Goal: Task Accomplishment & Management: Manage account settings

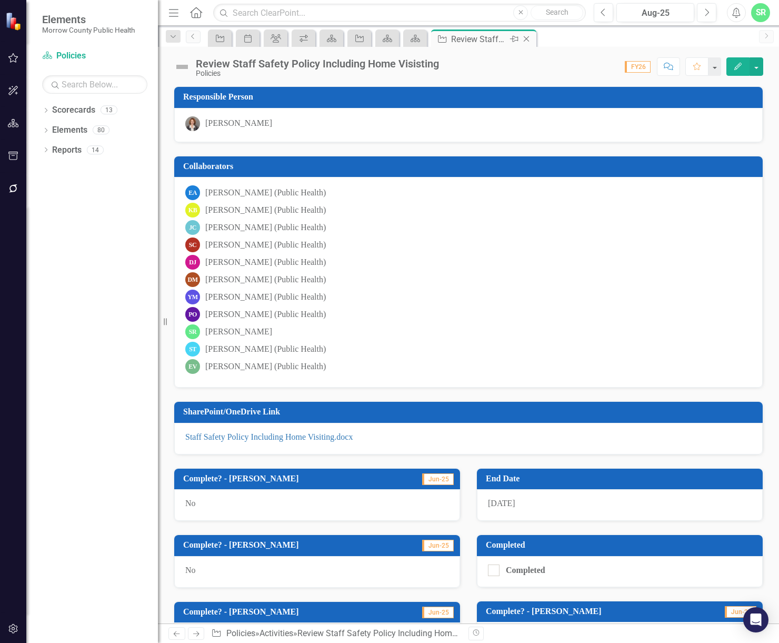
click at [528, 37] on icon "Close" at bounding box center [526, 39] width 11 height 8
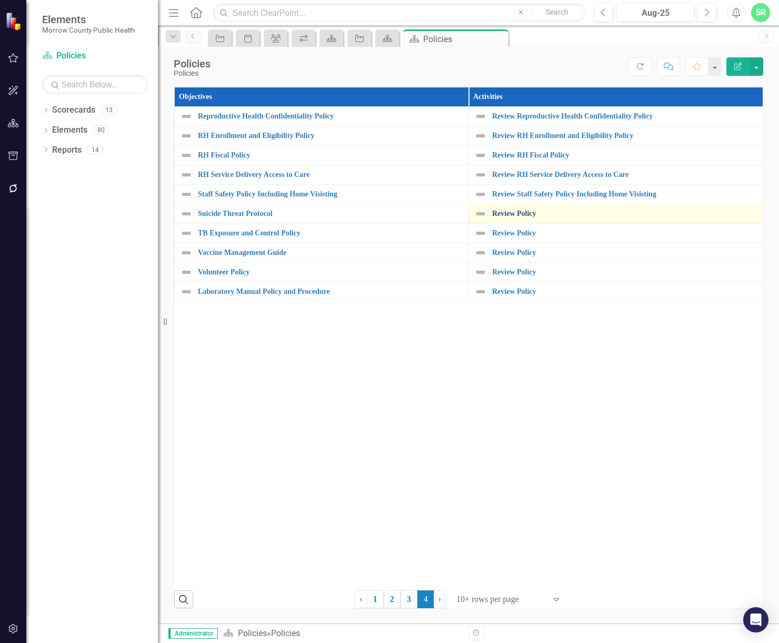
click at [511, 215] on link "Review Policy" at bounding box center [624, 214] width 265 height 8
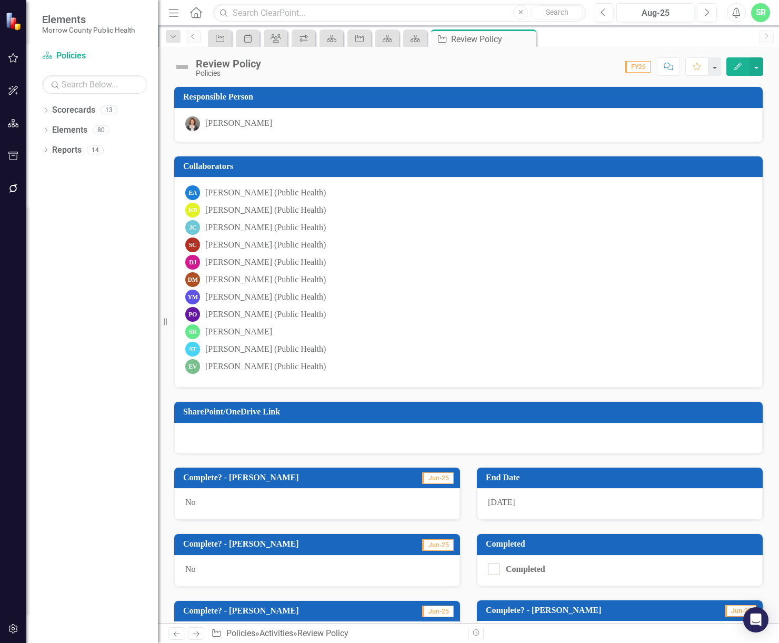
click at [346, 434] on div at bounding box center [468, 438] width 589 height 31
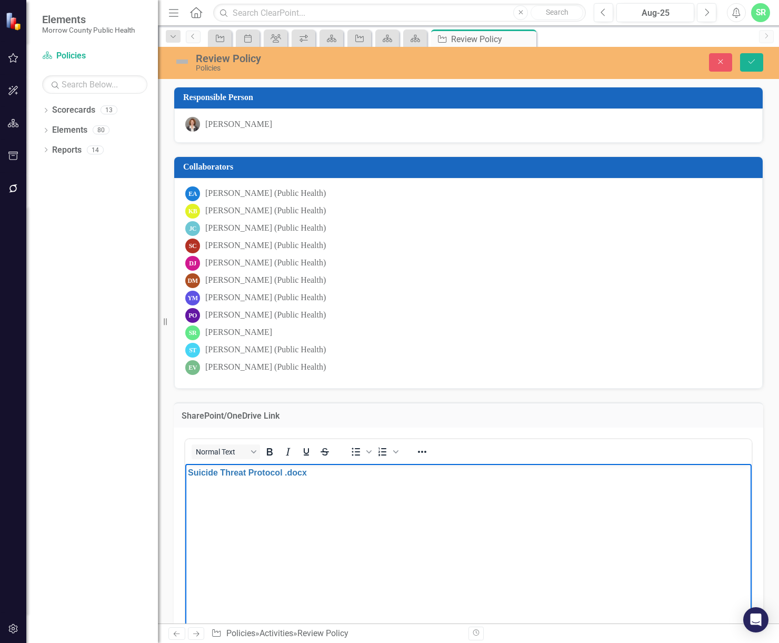
click at [250, 61] on div "Review Policy" at bounding box center [347, 59] width 303 height 12
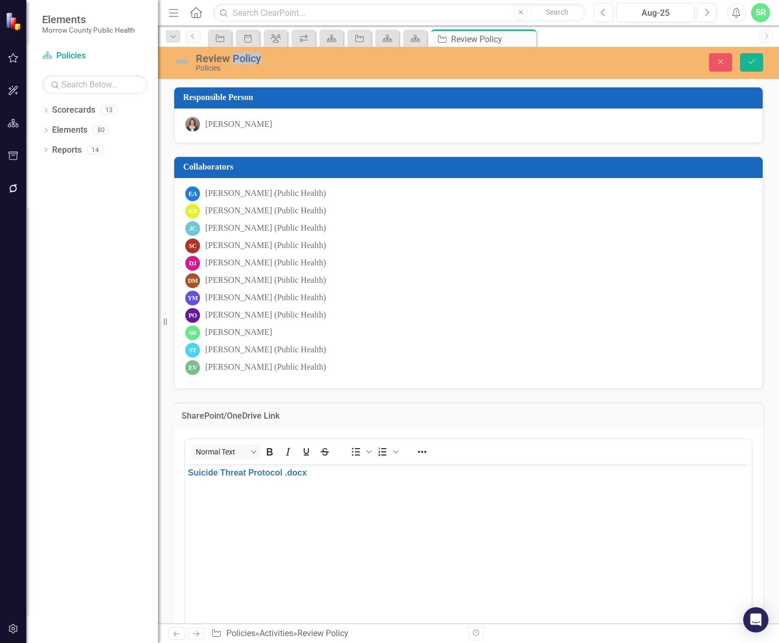
click at [250, 61] on div "Review Policy" at bounding box center [347, 59] width 303 height 12
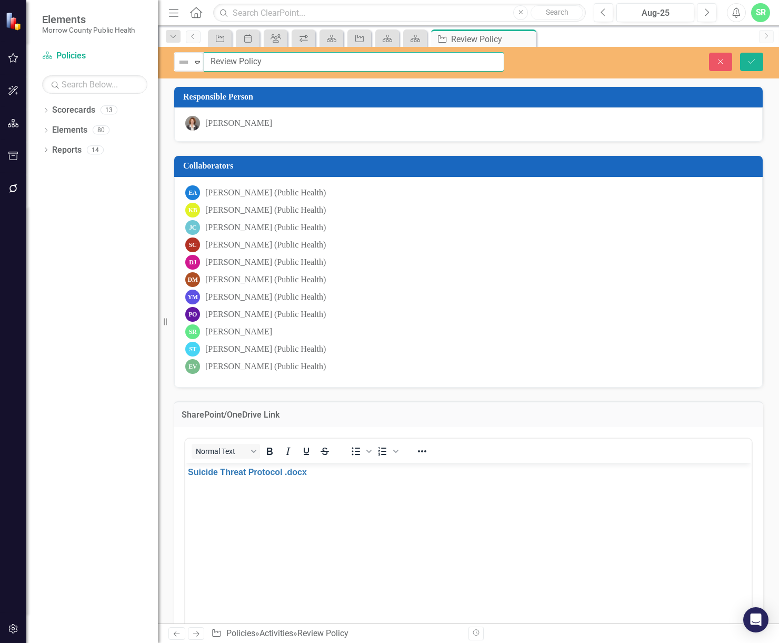
drag, startPoint x: 266, startPoint y: 63, endPoint x: 239, endPoint y: 63, distance: 26.8
click at [239, 63] on input "Review Policy" at bounding box center [354, 61] width 301 height 19
paste input "Suicide Threat Protocol"
drag, startPoint x: 360, startPoint y: 62, endPoint x: 340, endPoint y: 64, distance: 20.1
click at [340, 64] on input "Review Suicide Threat Protocol" at bounding box center [354, 61] width 301 height 19
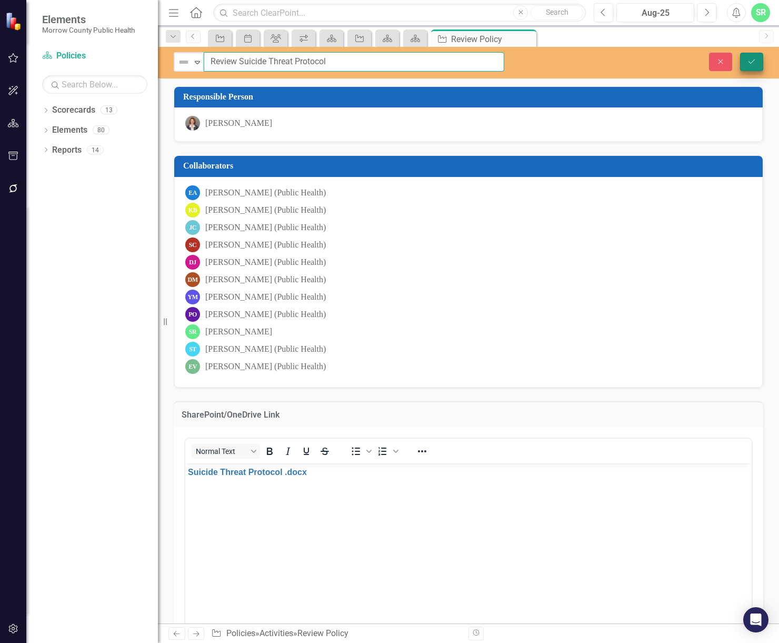
type input "Review Suicide Threat Protocol"
click at [756, 59] on button "Save" at bounding box center [751, 62] width 23 height 18
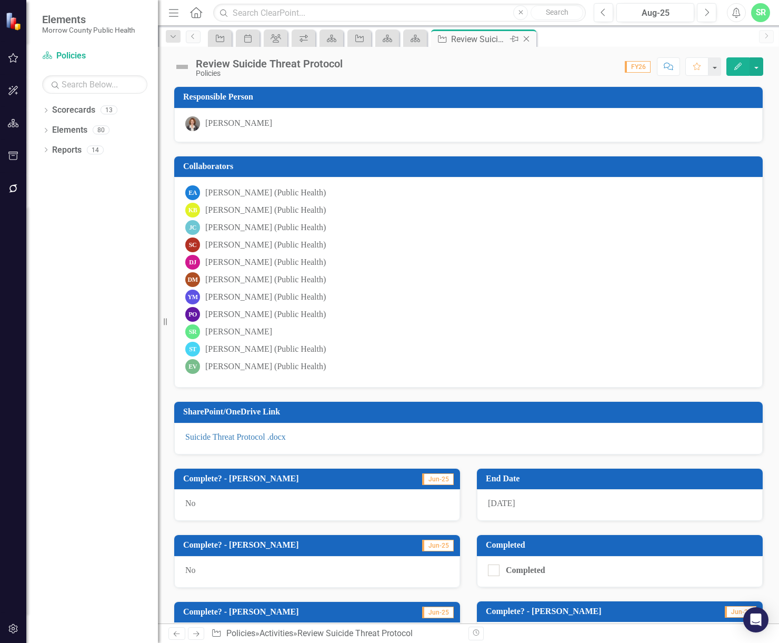
click at [526, 40] on icon "Close" at bounding box center [526, 39] width 11 height 8
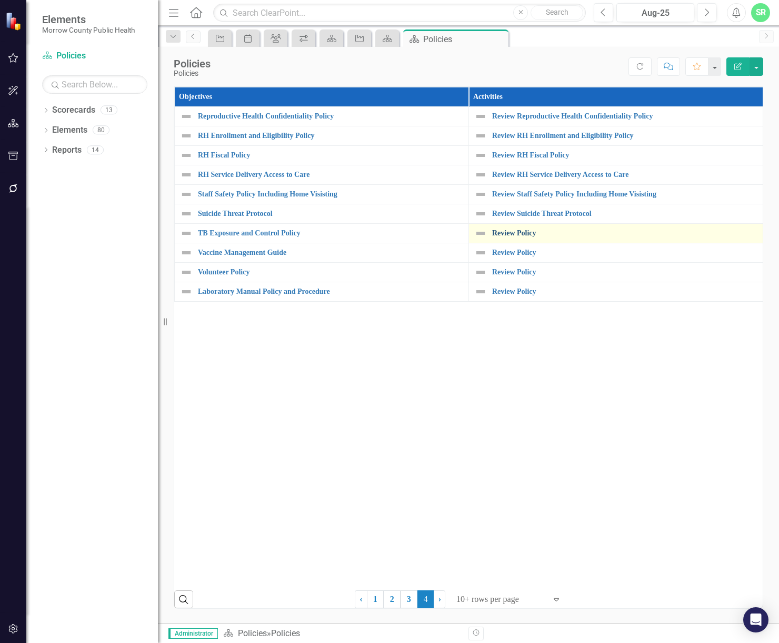
click at [510, 231] on link "Review Policy" at bounding box center [624, 233] width 265 height 8
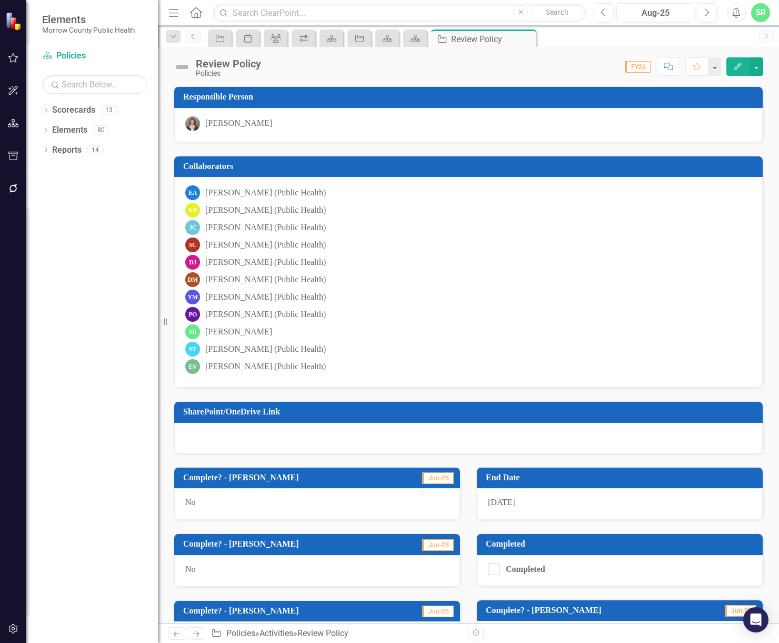
click at [350, 432] on div at bounding box center [468, 438] width 589 height 31
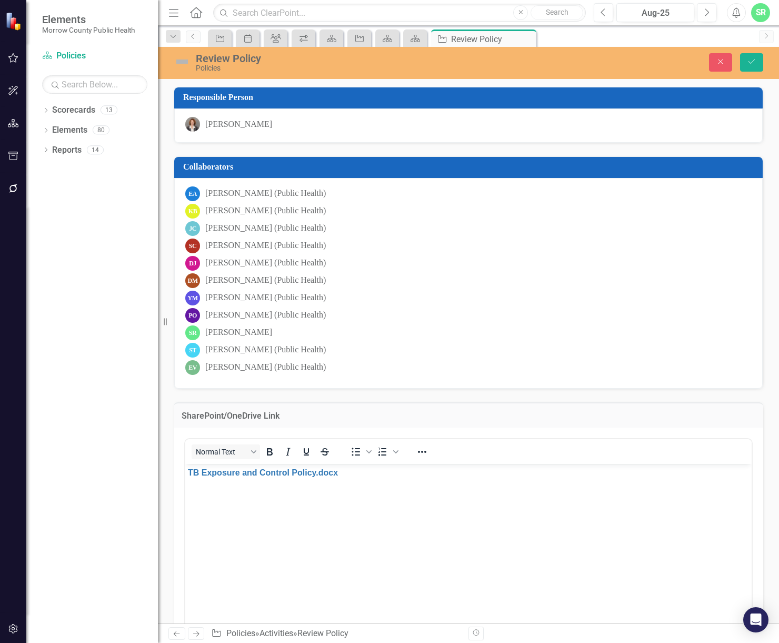
click at [290, 56] on div "Review Policy" at bounding box center [347, 59] width 303 height 12
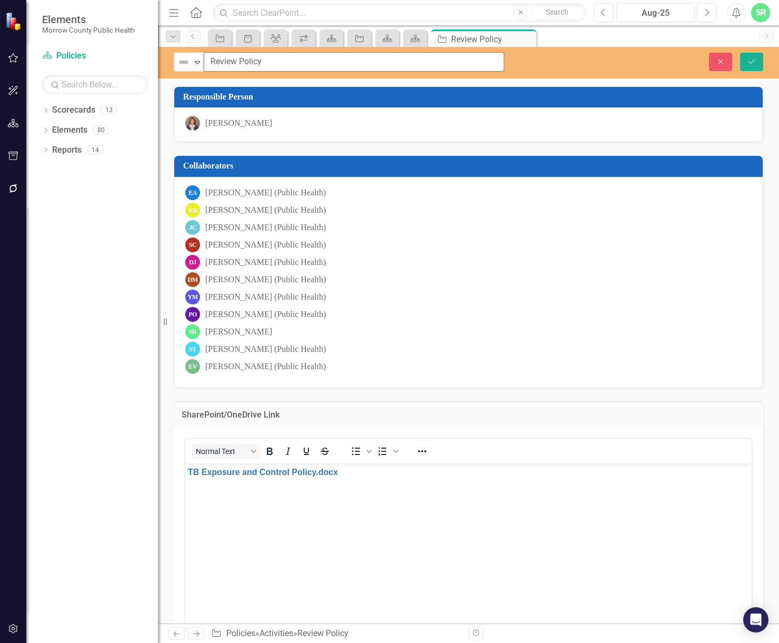
drag, startPoint x: 291, startPoint y: 63, endPoint x: 238, endPoint y: 65, distance: 52.7
click at [238, 65] on input "Review Policy" at bounding box center [354, 61] width 301 height 19
paste input "TB Exposure and Control"
click at [238, 59] on input "ReviewTB Exposure and Control Policy" at bounding box center [354, 61] width 301 height 19
type input "Review TB Exposure and Control Policy"
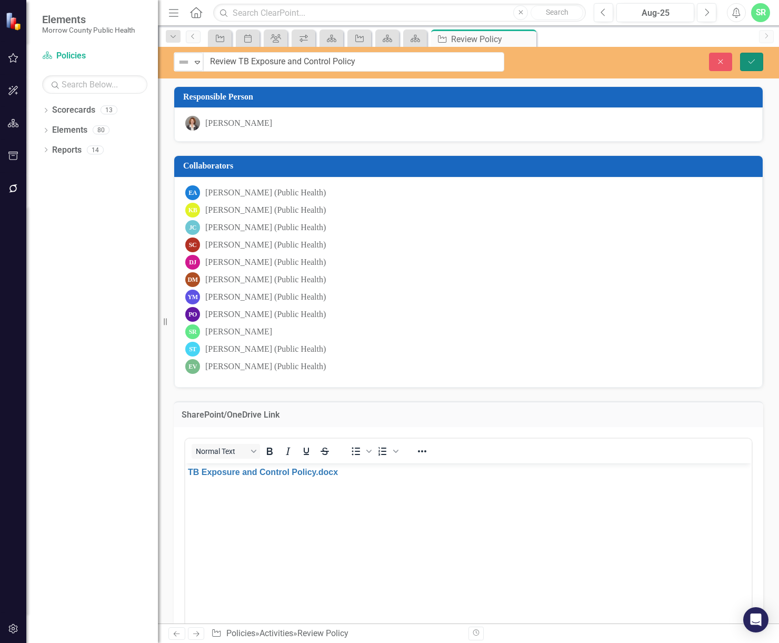
click at [755, 65] on icon "Save" at bounding box center [751, 61] width 9 height 7
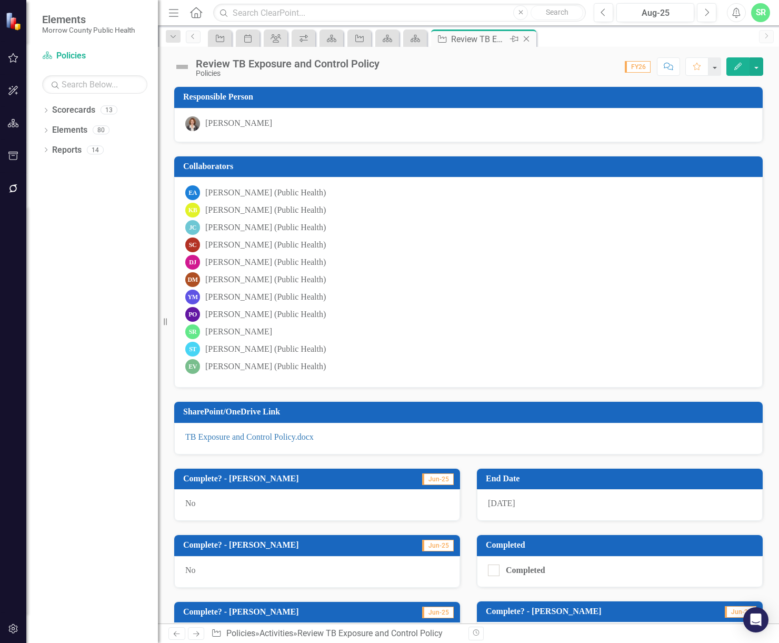
click at [526, 37] on icon "Close" at bounding box center [526, 39] width 11 height 8
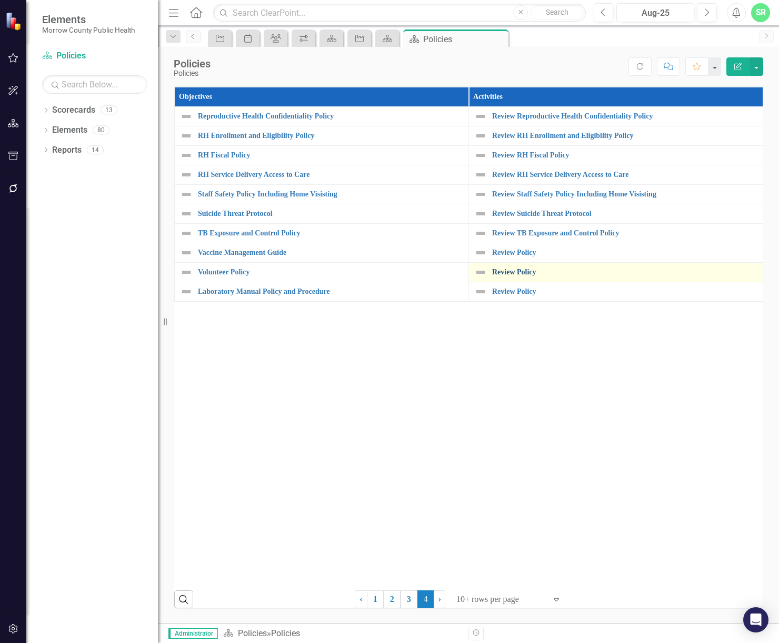
click at [532, 273] on link "Review Policy" at bounding box center [624, 272] width 265 height 8
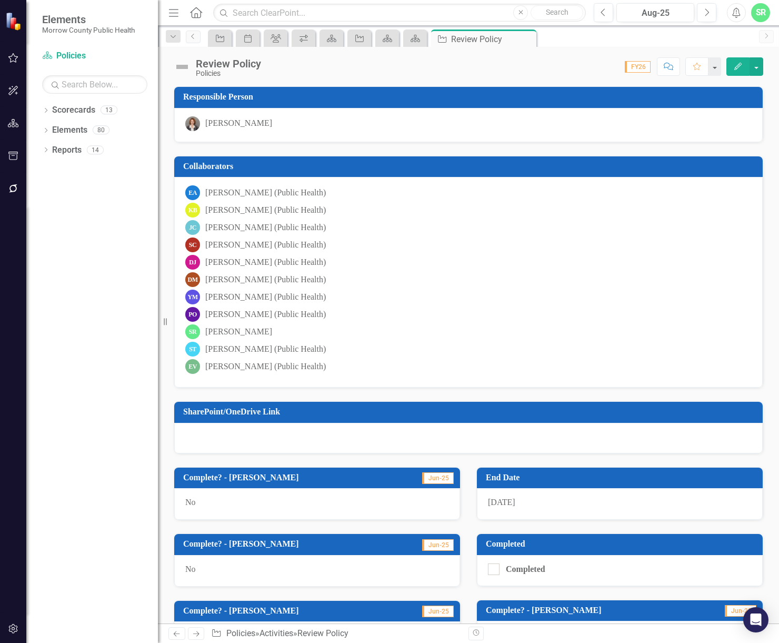
click at [212, 427] on div at bounding box center [468, 438] width 589 height 31
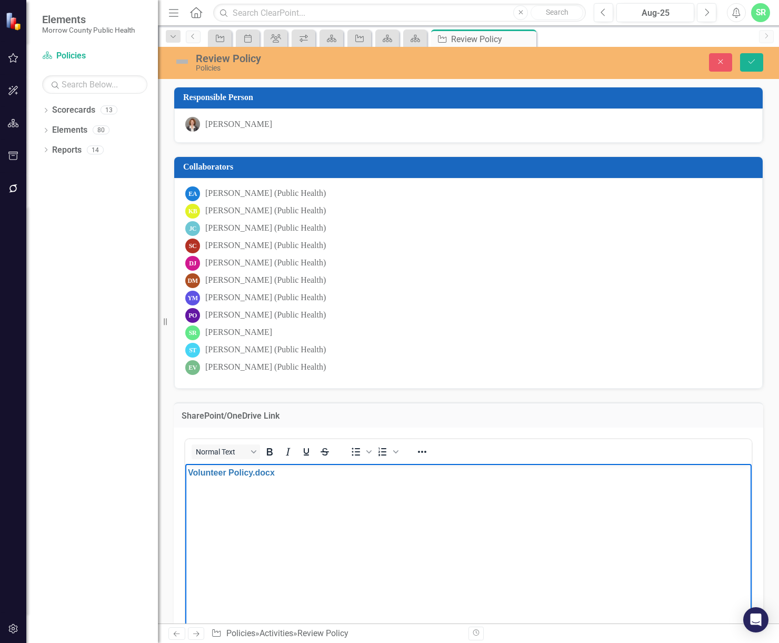
click at [232, 62] on div "Review Policy" at bounding box center [347, 59] width 303 height 12
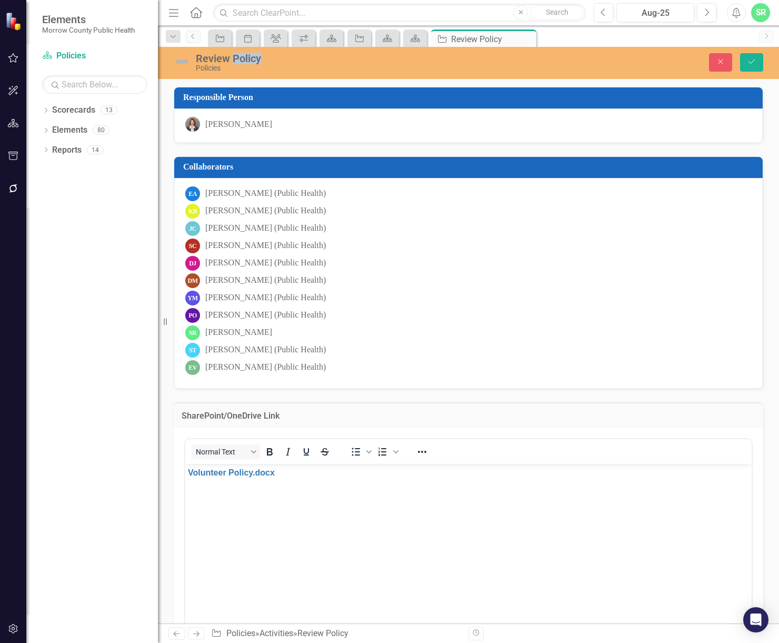
click at [232, 62] on div "Review Policy" at bounding box center [347, 59] width 303 height 12
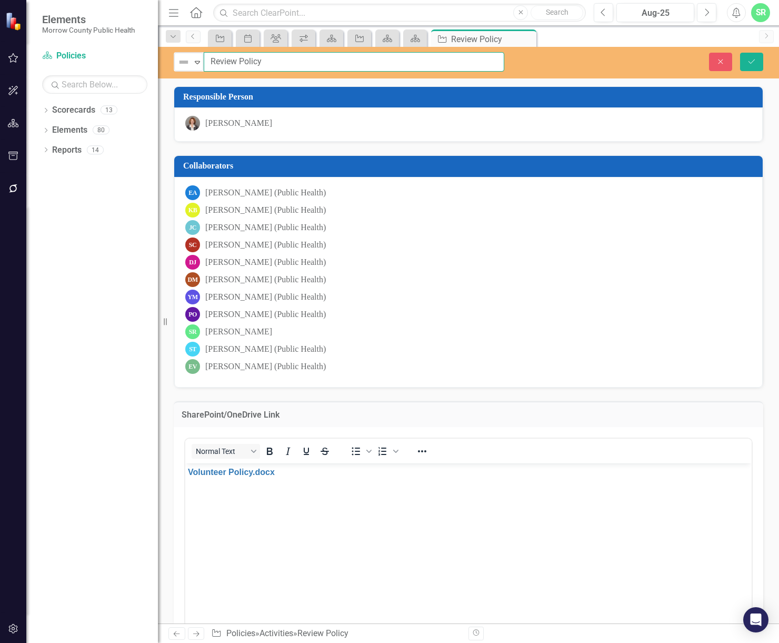
drag, startPoint x: 262, startPoint y: 62, endPoint x: 240, endPoint y: 62, distance: 22.6
click at [240, 62] on input "Review Policy" at bounding box center [354, 61] width 301 height 19
paste input "[URL][DOMAIN_NAME]"
click at [265, 58] on input "Review" at bounding box center [354, 61] width 301 height 19
paste input "Volunteer Policy"
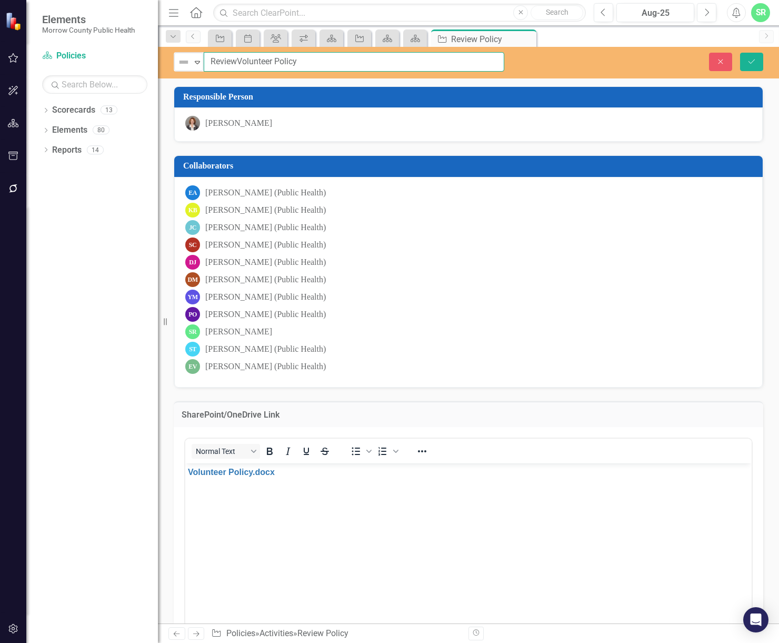
click at [236, 58] on input "ReviewVolunteer Policy" at bounding box center [354, 61] width 301 height 19
type input "Review Volunteer Policy"
click at [754, 56] on button "Save" at bounding box center [751, 62] width 23 height 18
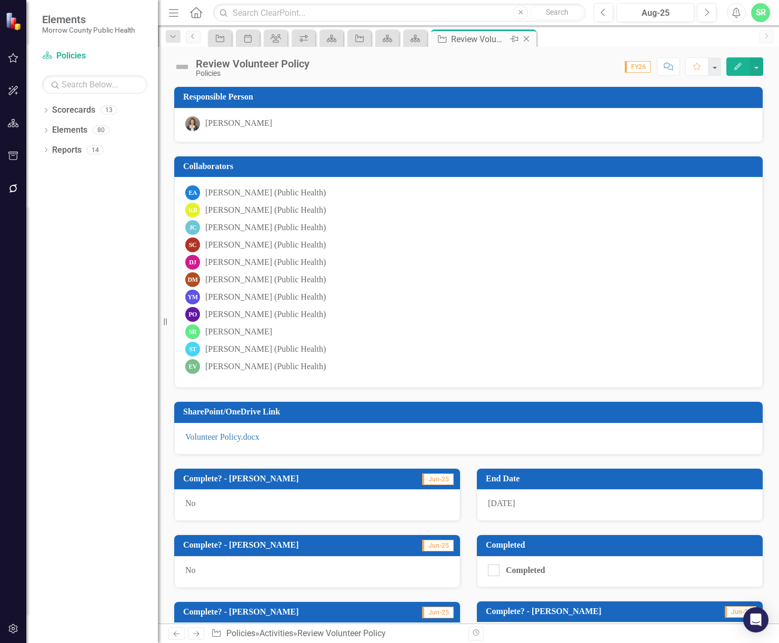
click at [526, 39] on icon "Close" at bounding box center [526, 39] width 11 height 8
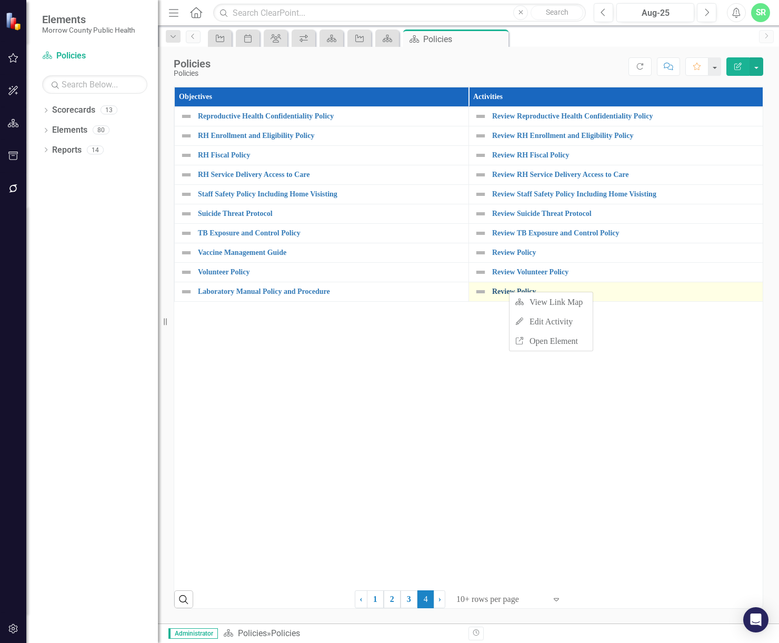
click at [501, 292] on link "Review Policy" at bounding box center [624, 291] width 265 height 8
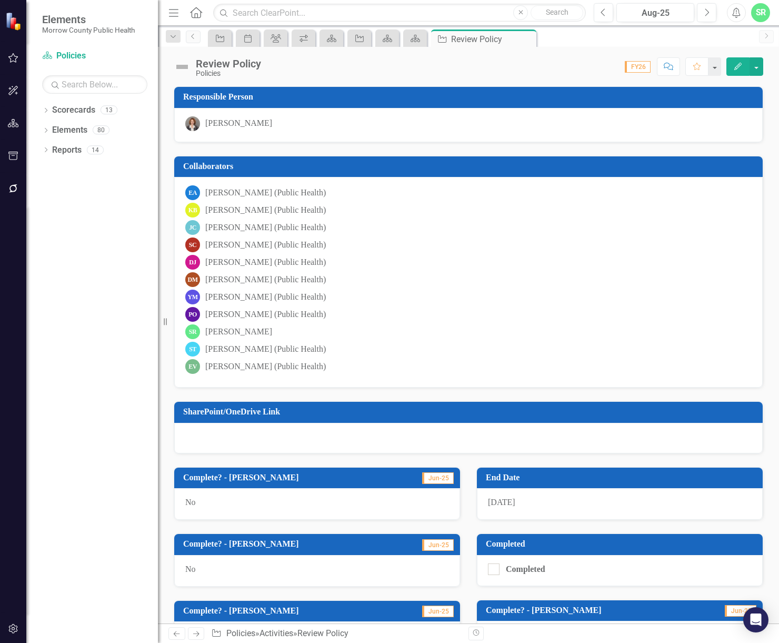
click at [353, 439] on div at bounding box center [468, 438] width 589 height 31
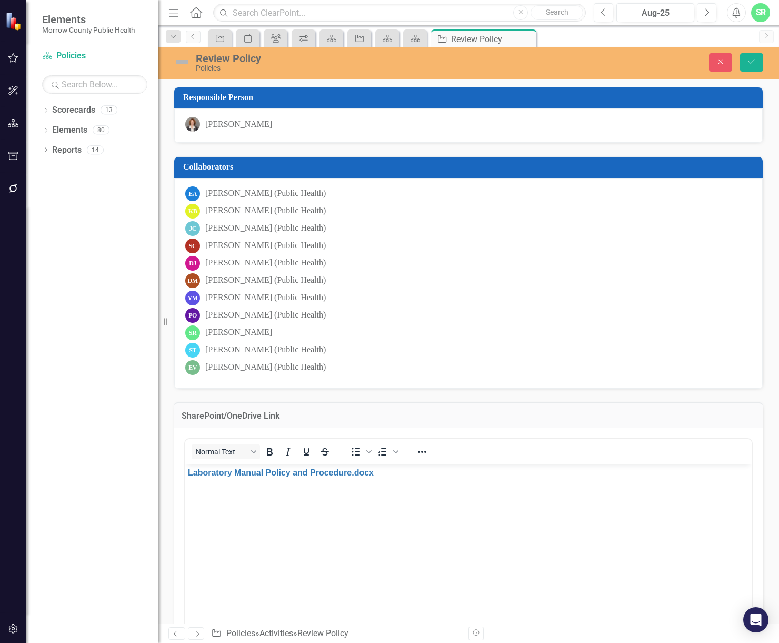
click at [267, 62] on div "Review Policy" at bounding box center [347, 59] width 303 height 12
click at [266, 62] on div "Review Policy" at bounding box center [347, 59] width 303 height 12
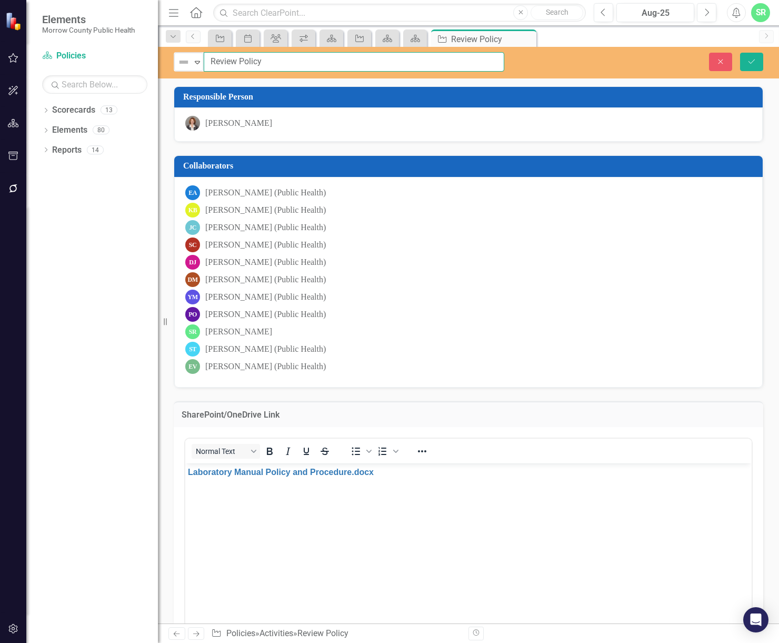
drag, startPoint x: 298, startPoint y: 62, endPoint x: 241, endPoint y: 62, distance: 57.9
click at [241, 62] on input "Review Policy" at bounding box center [354, 61] width 301 height 19
paste input "Laboratory Manual Policy and Procedure"
type input "Review Laboratory Manual Policy and Procedure"
click at [755, 61] on icon "Save" at bounding box center [751, 61] width 9 height 7
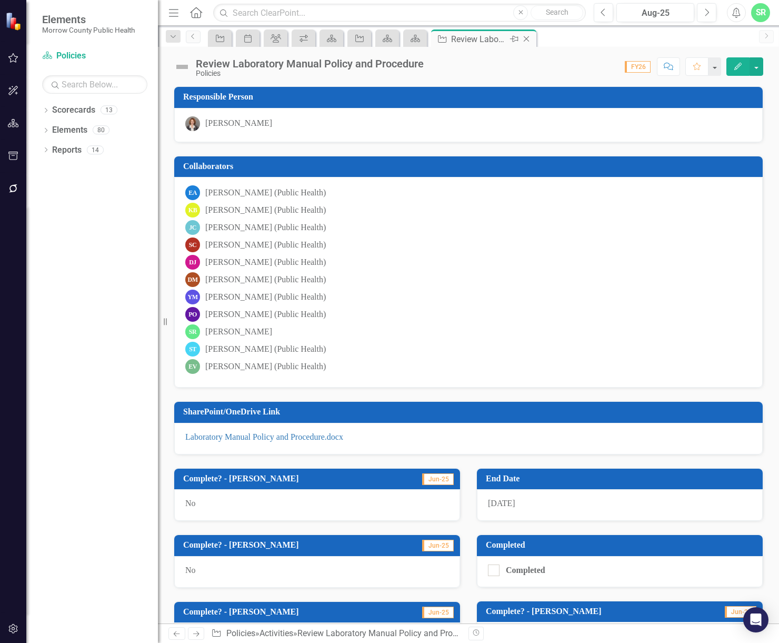
click at [529, 39] on icon "Close" at bounding box center [526, 39] width 11 height 8
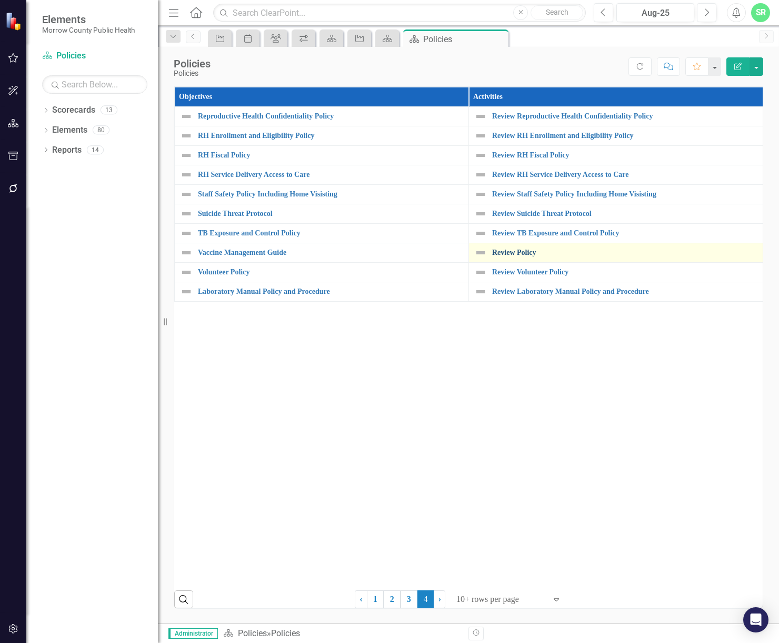
click at [505, 253] on link "Review Policy" at bounding box center [624, 252] width 265 height 8
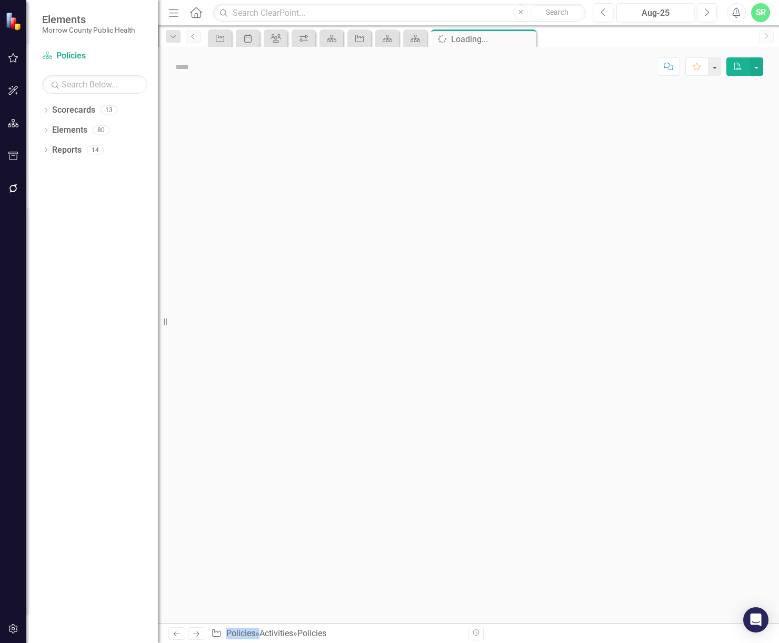
click at [505, 253] on div at bounding box center [468, 354] width 621 height 537
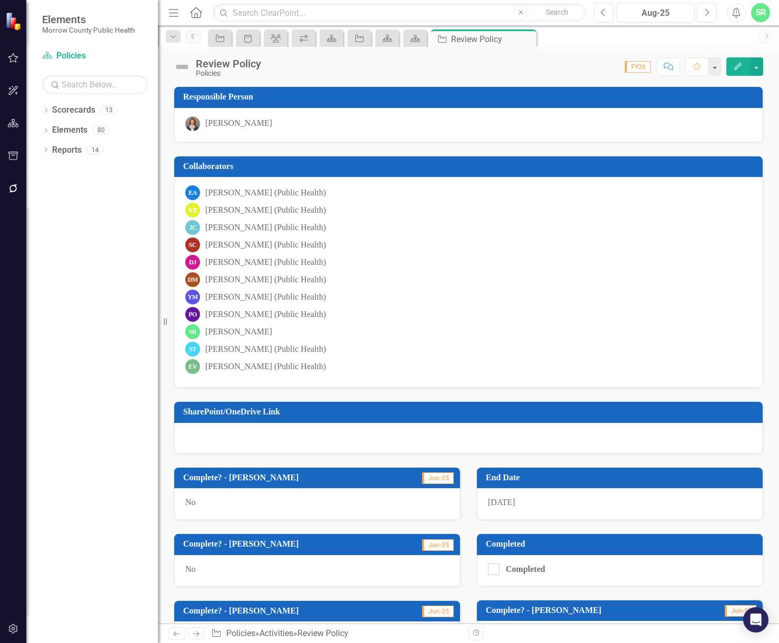
click at [281, 431] on div at bounding box center [468, 438] width 589 height 31
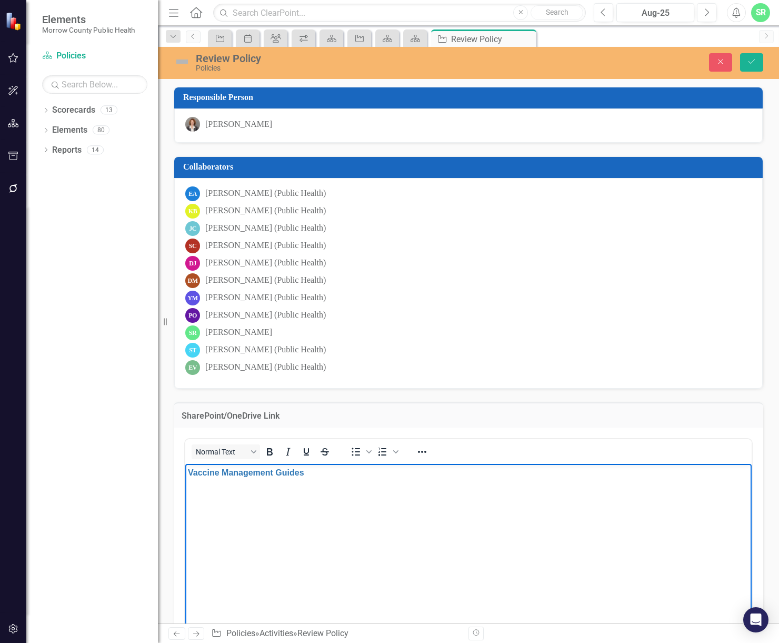
click at [238, 59] on div "Review Policy" at bounding box center [347, 59] width 303 height 12
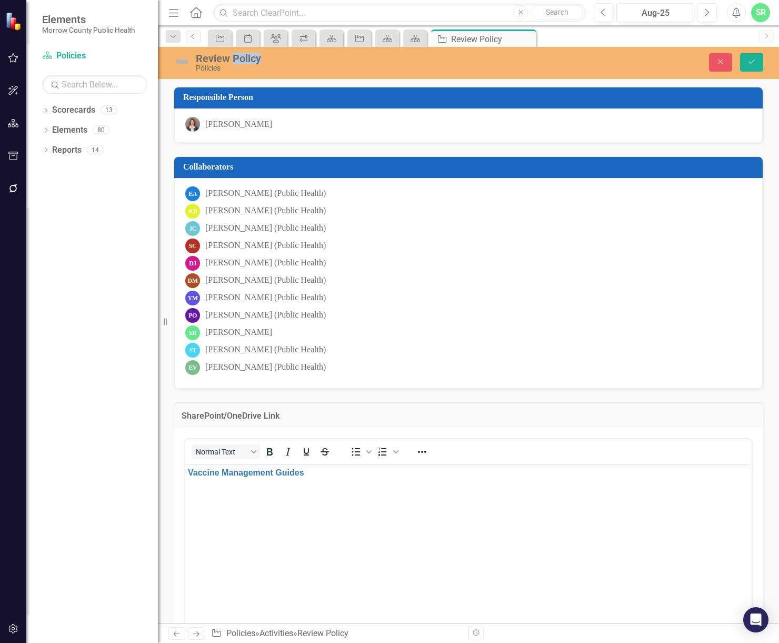
click at [238, 59] on div "Review Policy" at bounding box center [347, 59] width 303 height 12
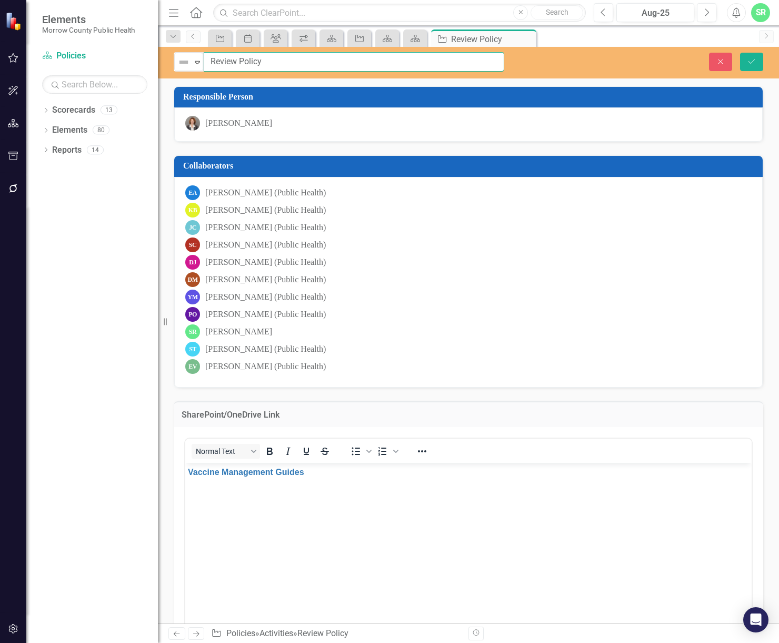
drag, startPoint x: 266, startPoint y: 62, endPoint x: 239, endPoint y: 61, distance: 27.4
click at [239, 61] on input "Review Policy" at bounding box center [354, 61] width 301 height 19
type input "Review Vaccine Management Guides"
click at [751, 60] on icon "Save" at bounding box center [751, 61] width 9 height 7
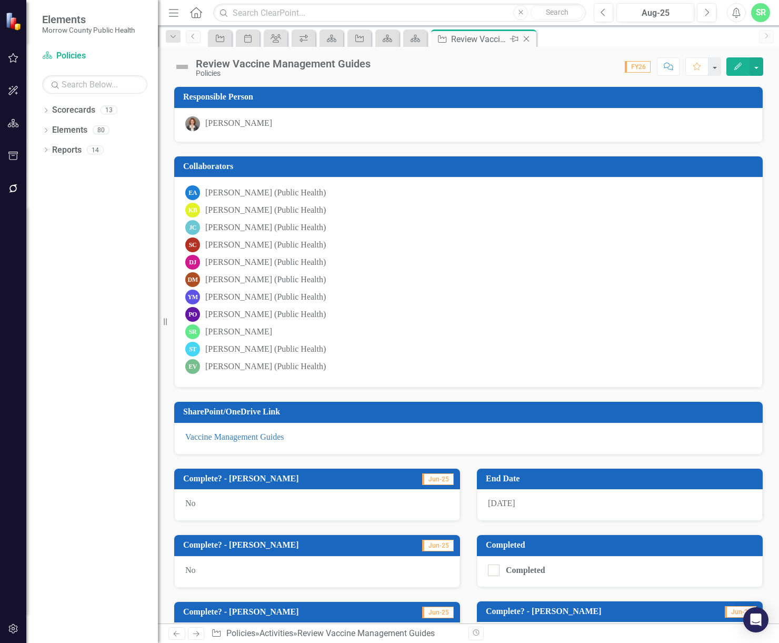
click at [525, 38] on icon at bounding box center [527, 39] width 6 height 6
